Goal: Find specific page/section: Find specific page/section

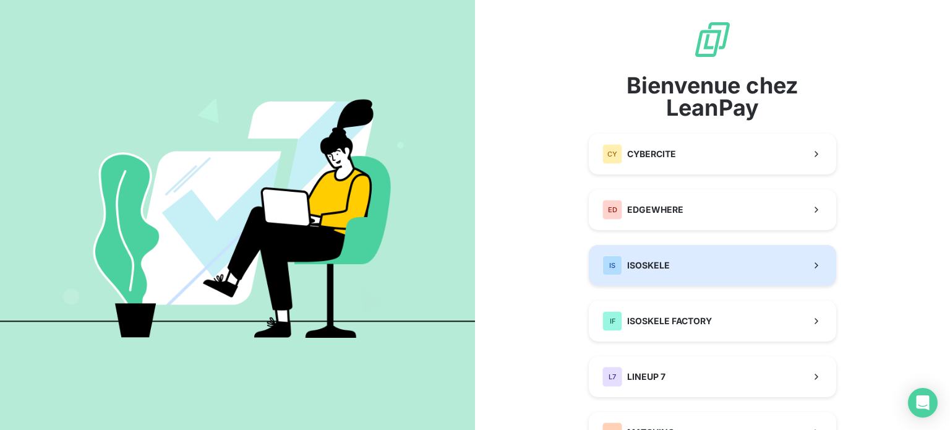
click at [626, 271] on div "IS ISOSKELE" at bounding box center [635, 265] width 67 height 20
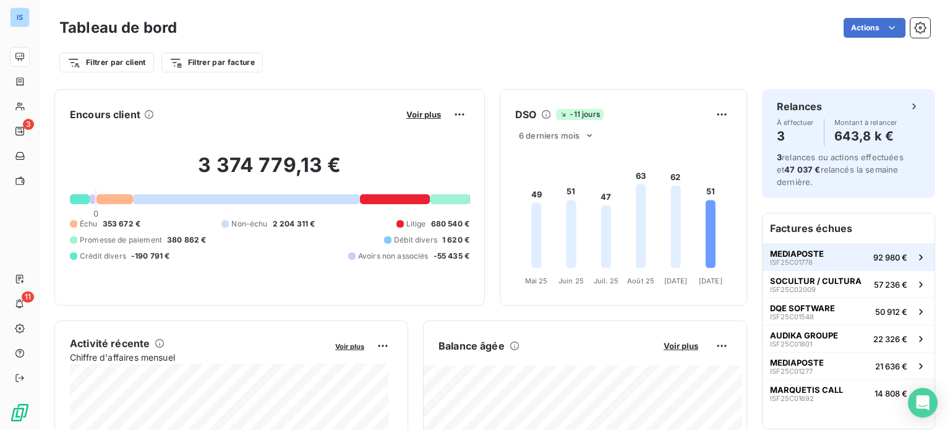
click at [798, 256] on span "MEDIAPOSTE" at bounding box center [797, 254] width 54 height 10
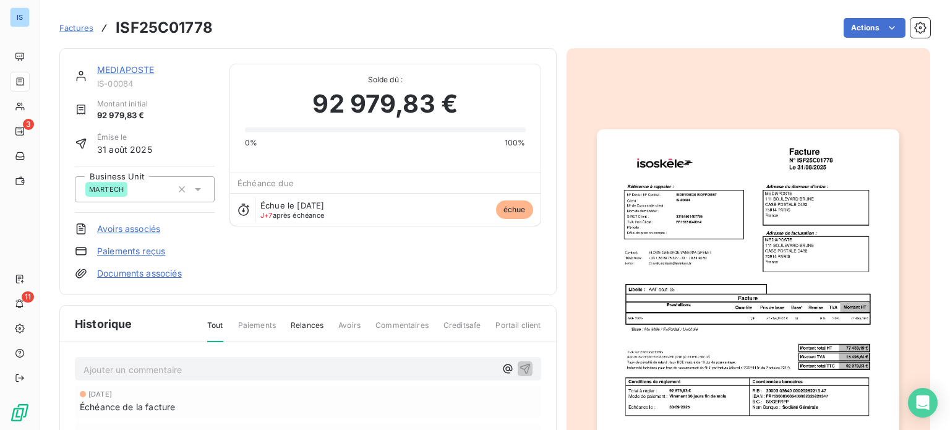
click at [143, 69] on link "MEDIAPOSTE" at bounding box center [126, 69] width 58 height 11
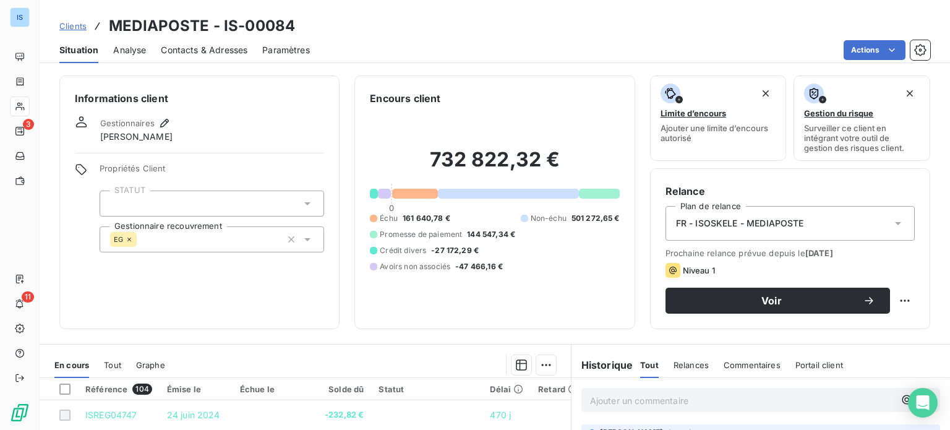
click at [596, 404] on p "Ajouter un commentaire ﻿" at bounding box center [742, 400] width 304 height 15
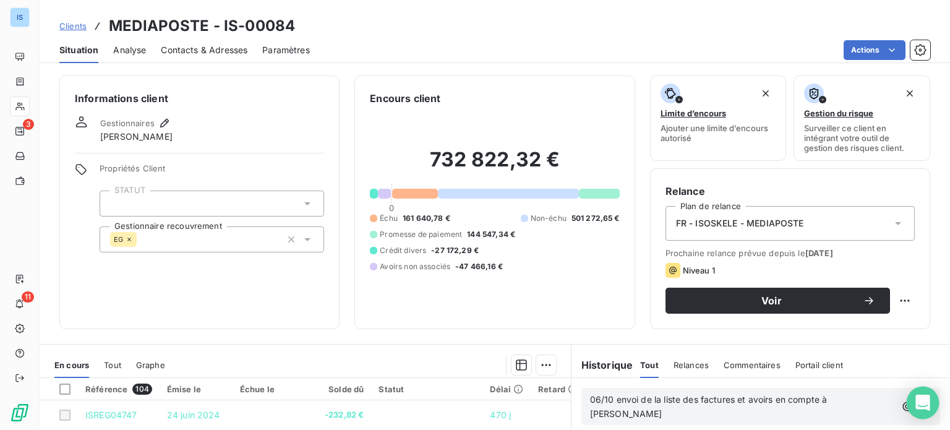
click at [907, 410] on body "IS 3 11 Clients MEDIAPOSTE - IS-00084 Situation Analyse Contacts & Adresses Par…" at bounding box center [475, 215] width 950 height 430
click at [918, 404] on icon "button" at bounding box center [924, 406] width 12 height 12
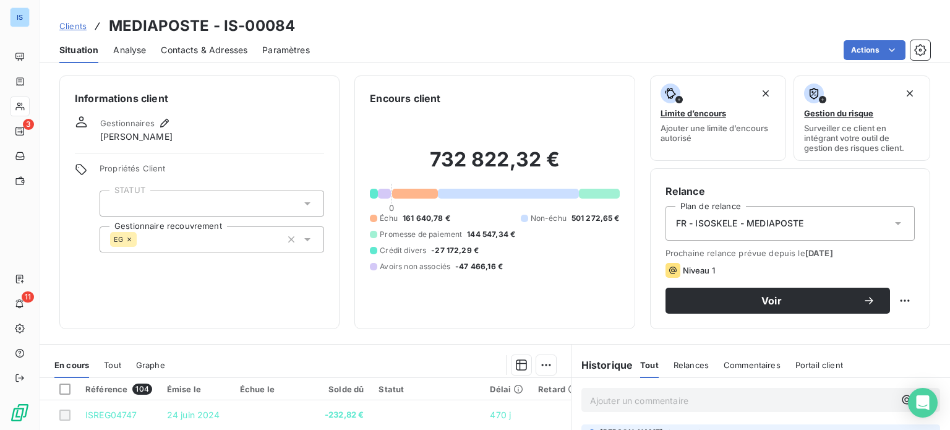
scroll to position [223, 0]
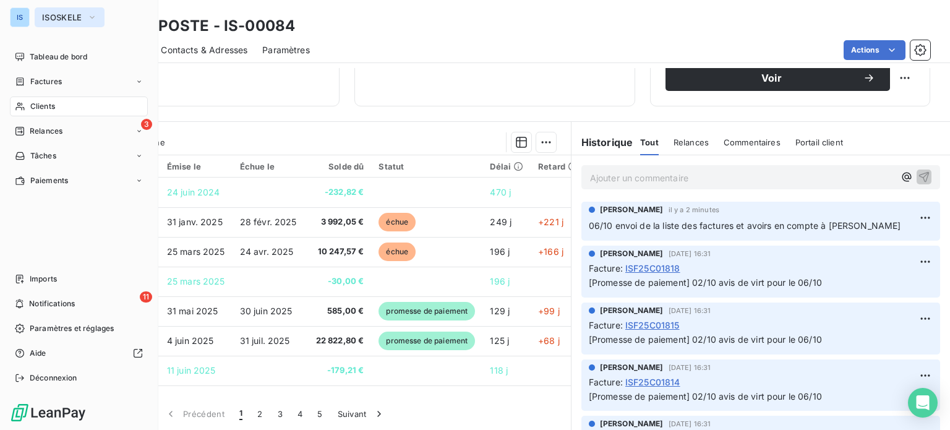
click at [66, 22] on button "ISOSKELE" at bounding box center [70, 17] width 70 height 20
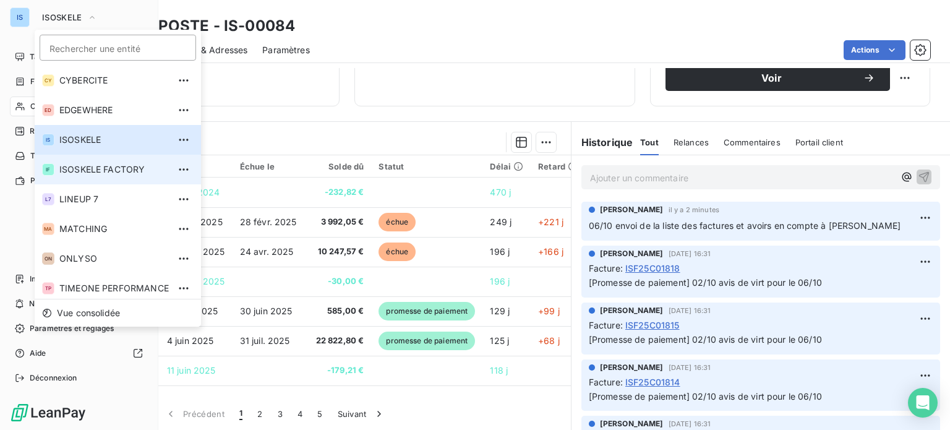
click at [87, 166] on span "ISOSKELE FACTORY" at bounding box center [113, 169] width 109 height 12
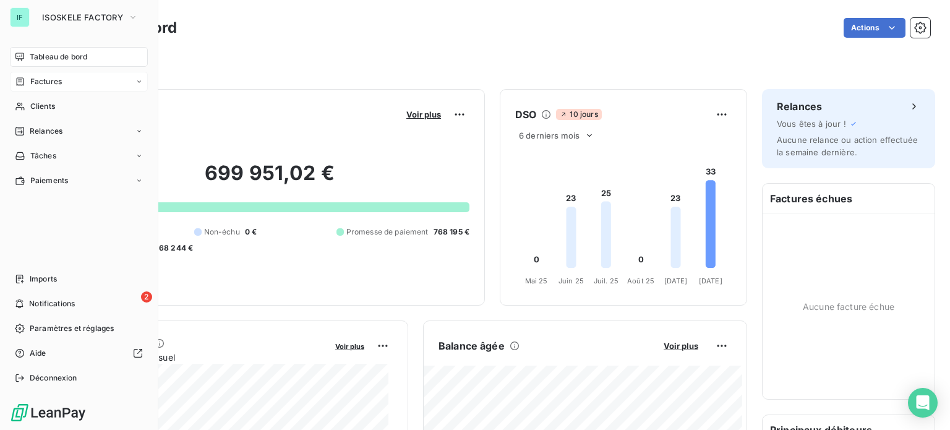
click at [33, 90] on div "Factures" at bounding box center [79, 82] width 138 height 20
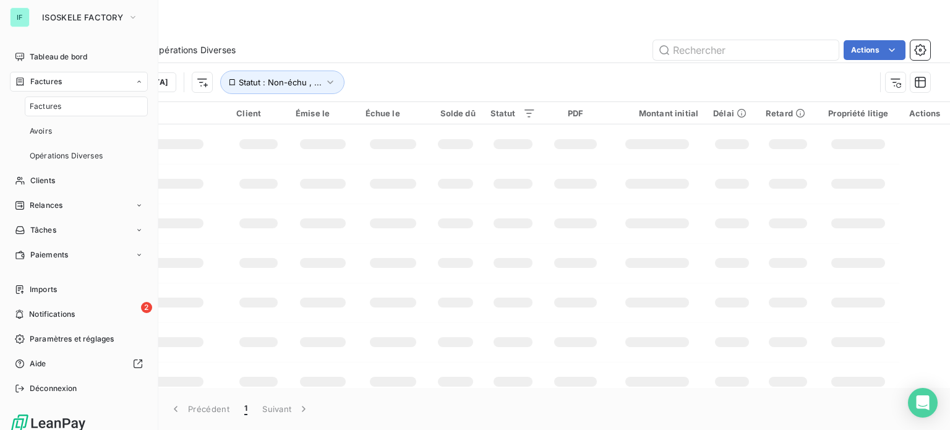
click at [49, 81] on span "Factures" at bounding box center [46, 81] width 32 height 11
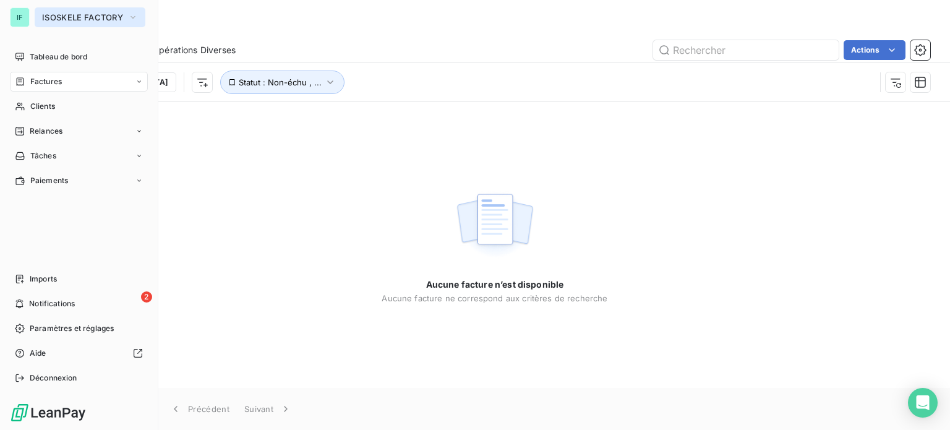
click at [79, 27] on button "ISOSKELE FACTORY" at bounding box center [90, 17] width 111 height 20
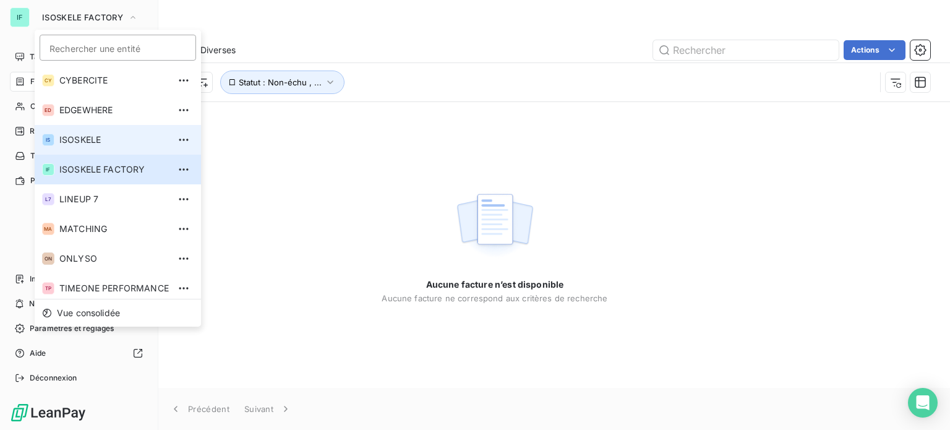
click at [112, 132] on li "IS ISOSKELE" at bounding box center [118, 140] width 166 height 30
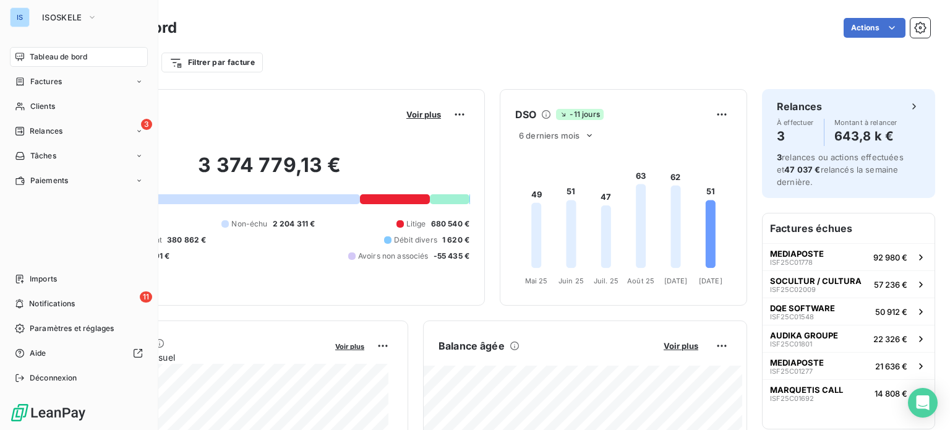
click at [78, 59] on span "Tableau de bord" at bounding box center [59, 56] width 58 height 11
